Goal: Transaction & Acquisition: Subscribe to service/newsletter

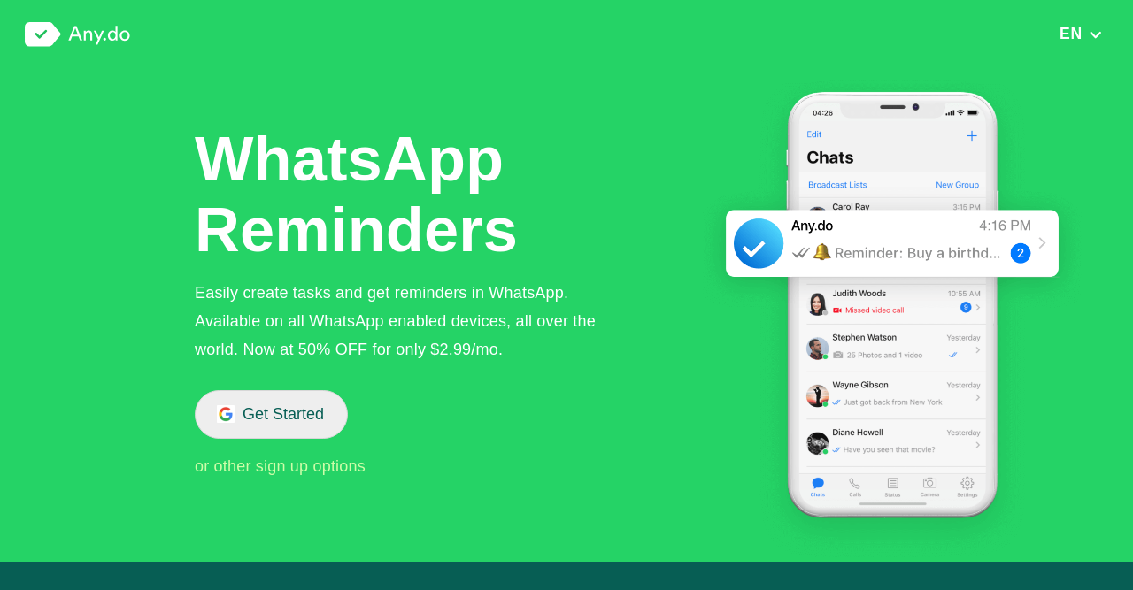
click at [289, 410] on button "Get Started" at bounding box center [271, 414] width 153 height 49
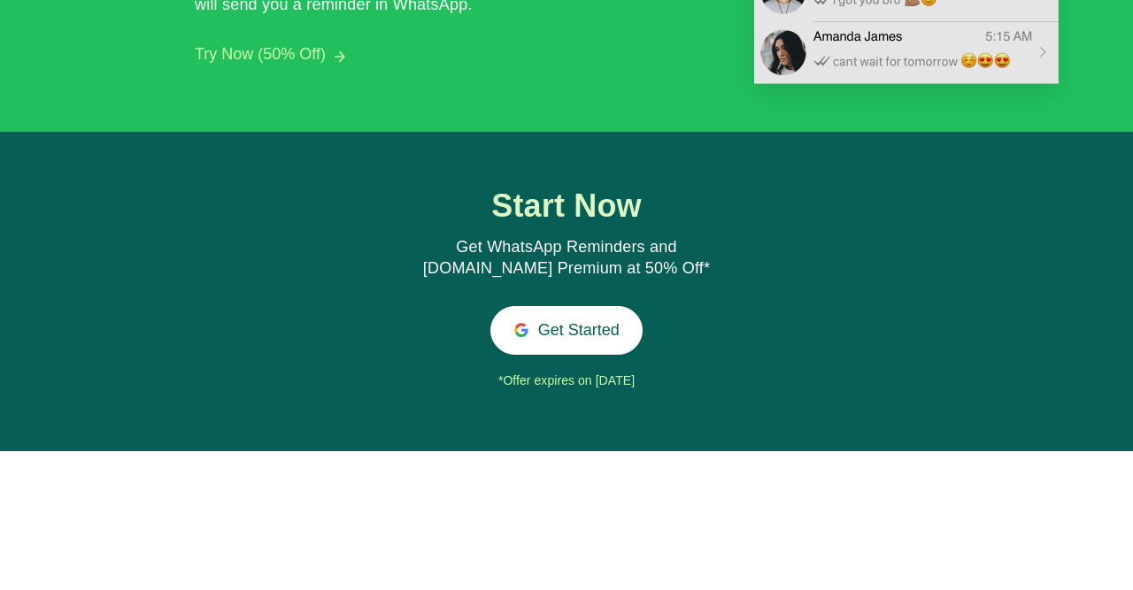
scroll to position [1874, 0]
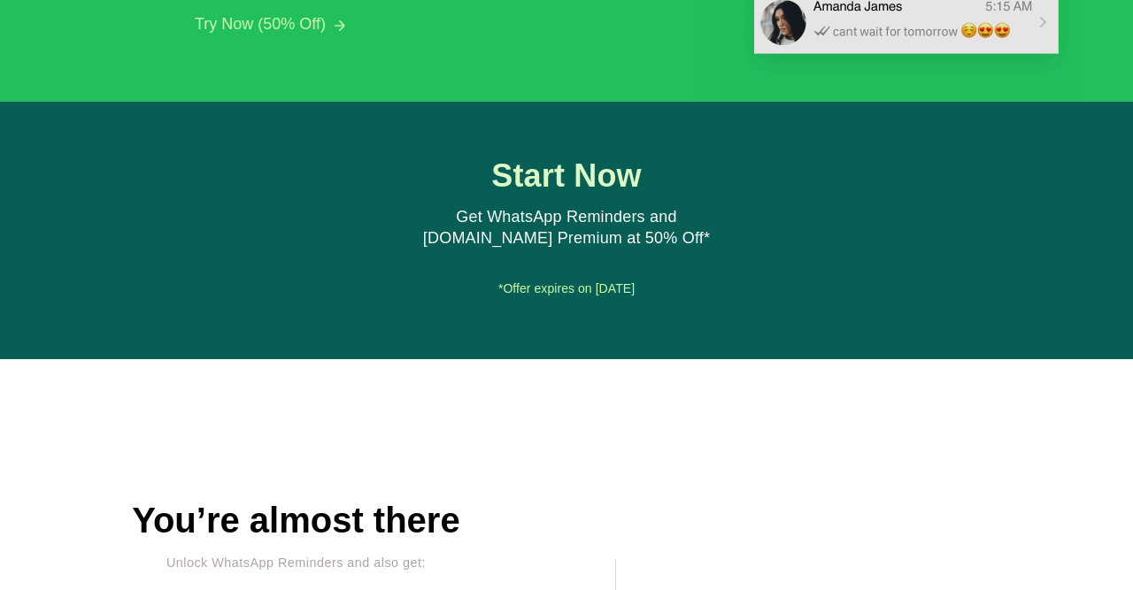
scroll to position [2209, 0]
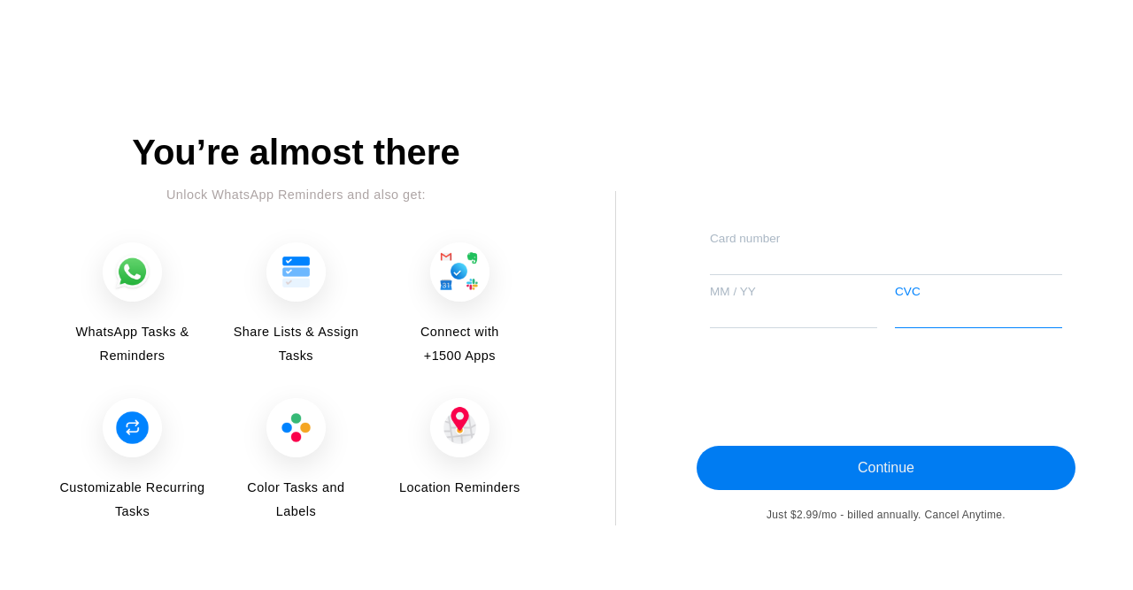
click at [881, 470] on button "Continue" at bounding box center [886, 468] width 379 height 44
click at [882, 463] on button "Continue" at bounding box center [886, 468] width 379 height 44
